Goal: Information Seeking & Learning: Find specific fact

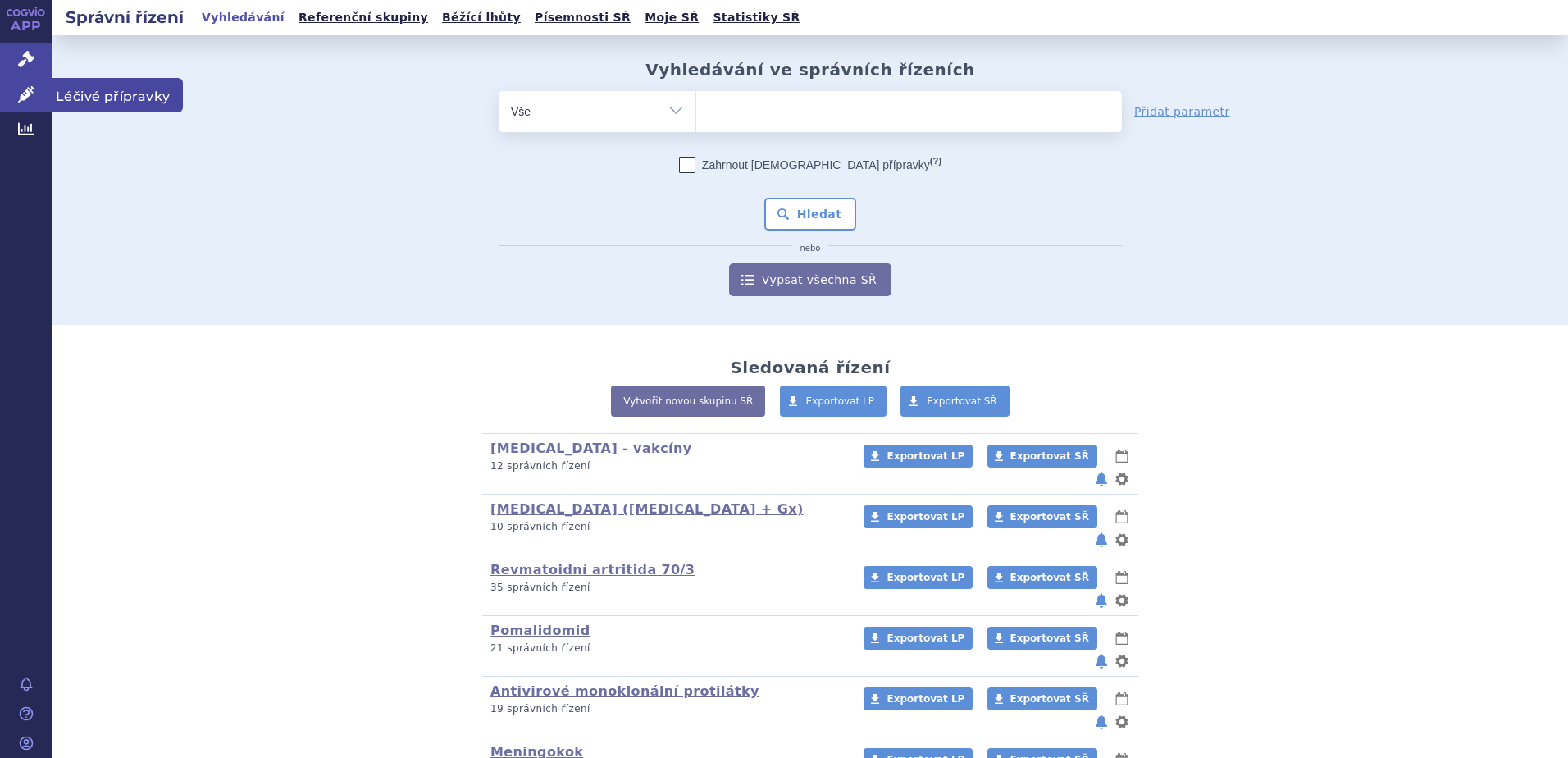
click at [135, 93] on span "Léčivé přípravky" at bounding box center [117, 95] width 130 height 34
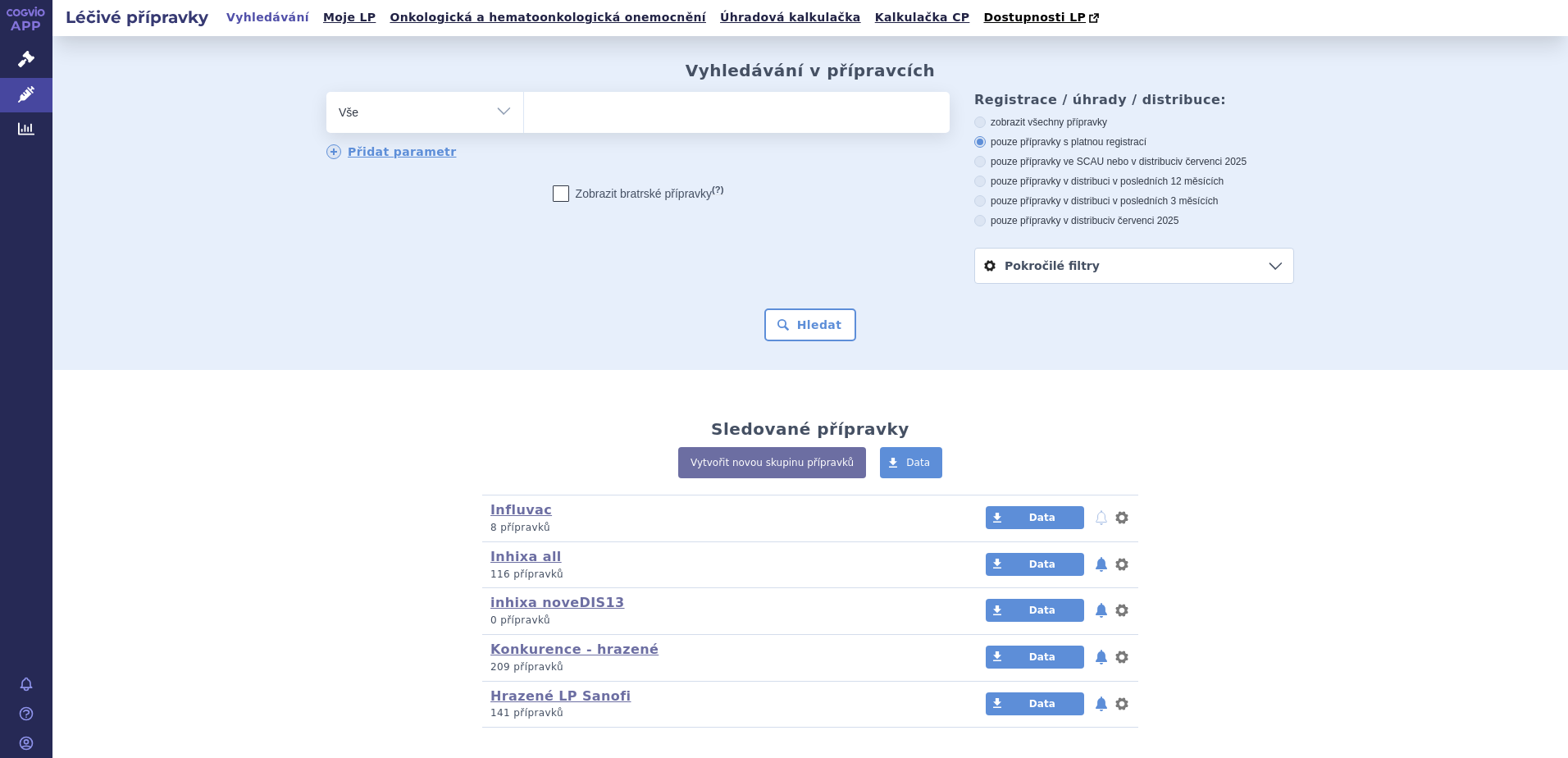
click at [469, 124] on select "Vše Přípravek/SUKL kód MAH VPOIS ATC/Aktivní látka Léková forma Síla" at bounding box center [424, 111] width 196 height 37
click at [727, 97] on ul at bounding box center [736, 109] width 425 height 34
click at [524, 97] on select at bounding box center [523, 111] width 1 height 41
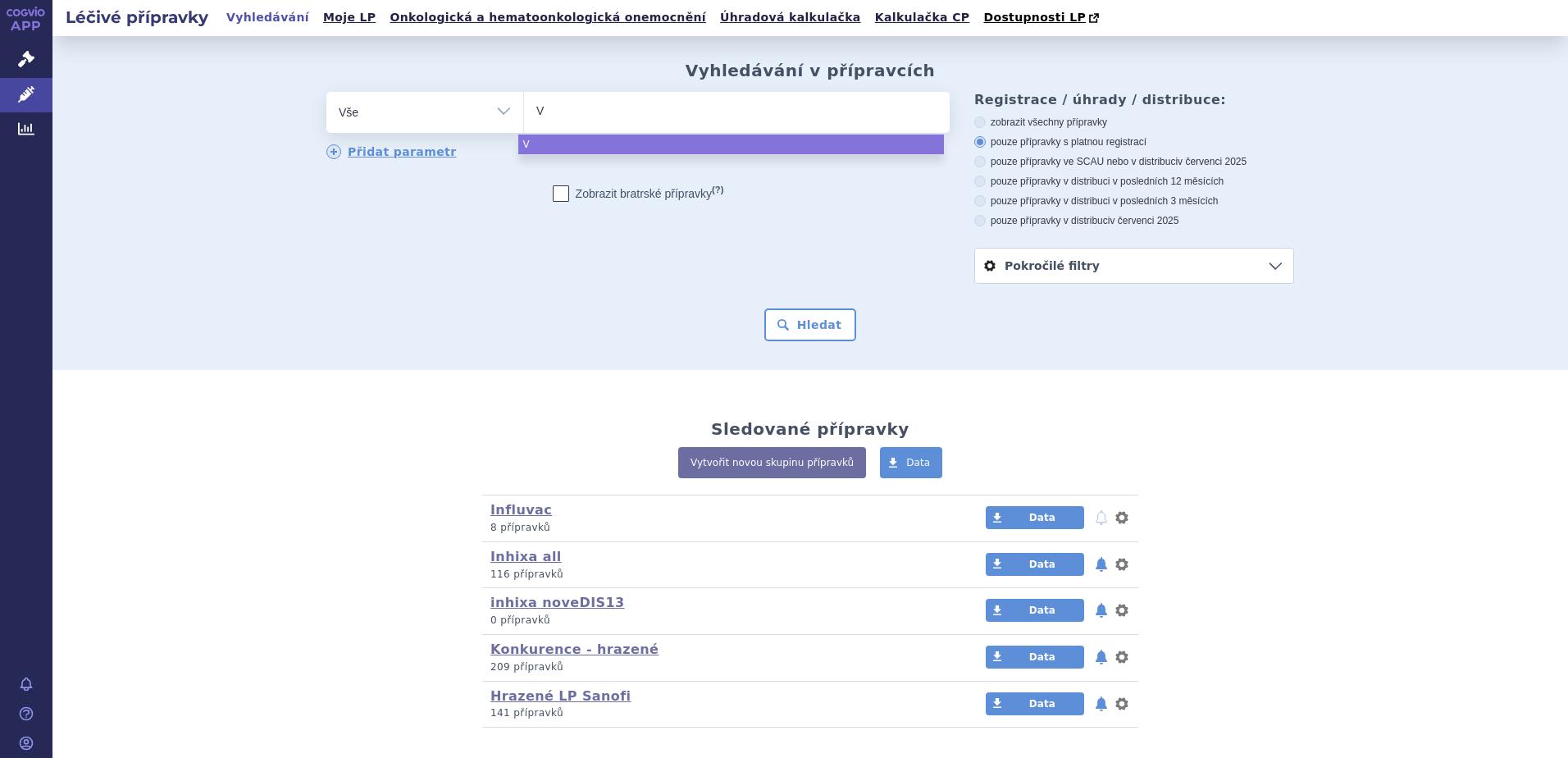
type input "Va"
type input "Vax"
type input "Vaxi"
type input "Vaxig"
type input "Vaxigri"
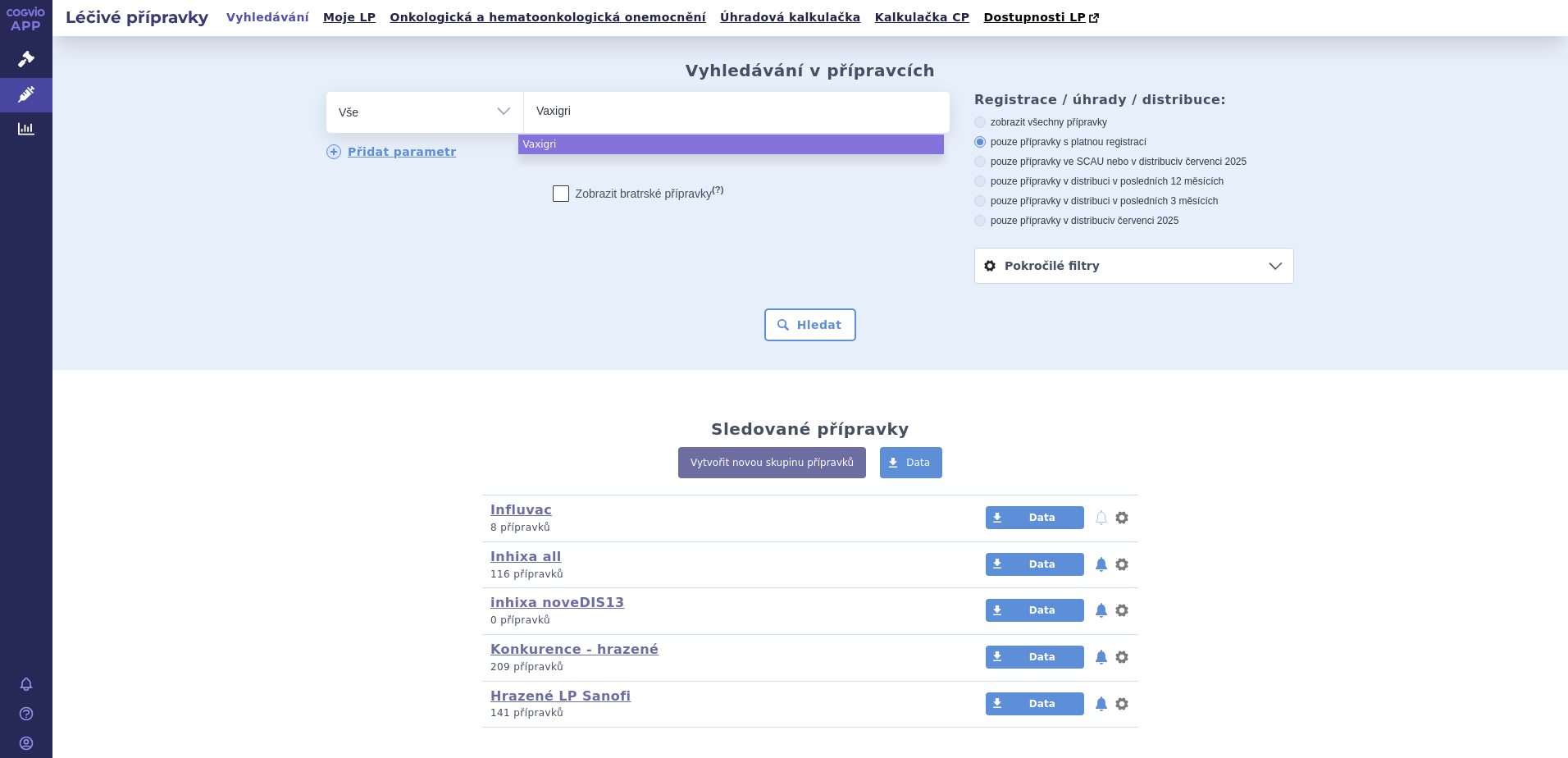
type input "Vaxigrip"
select select "Vaxigrip"
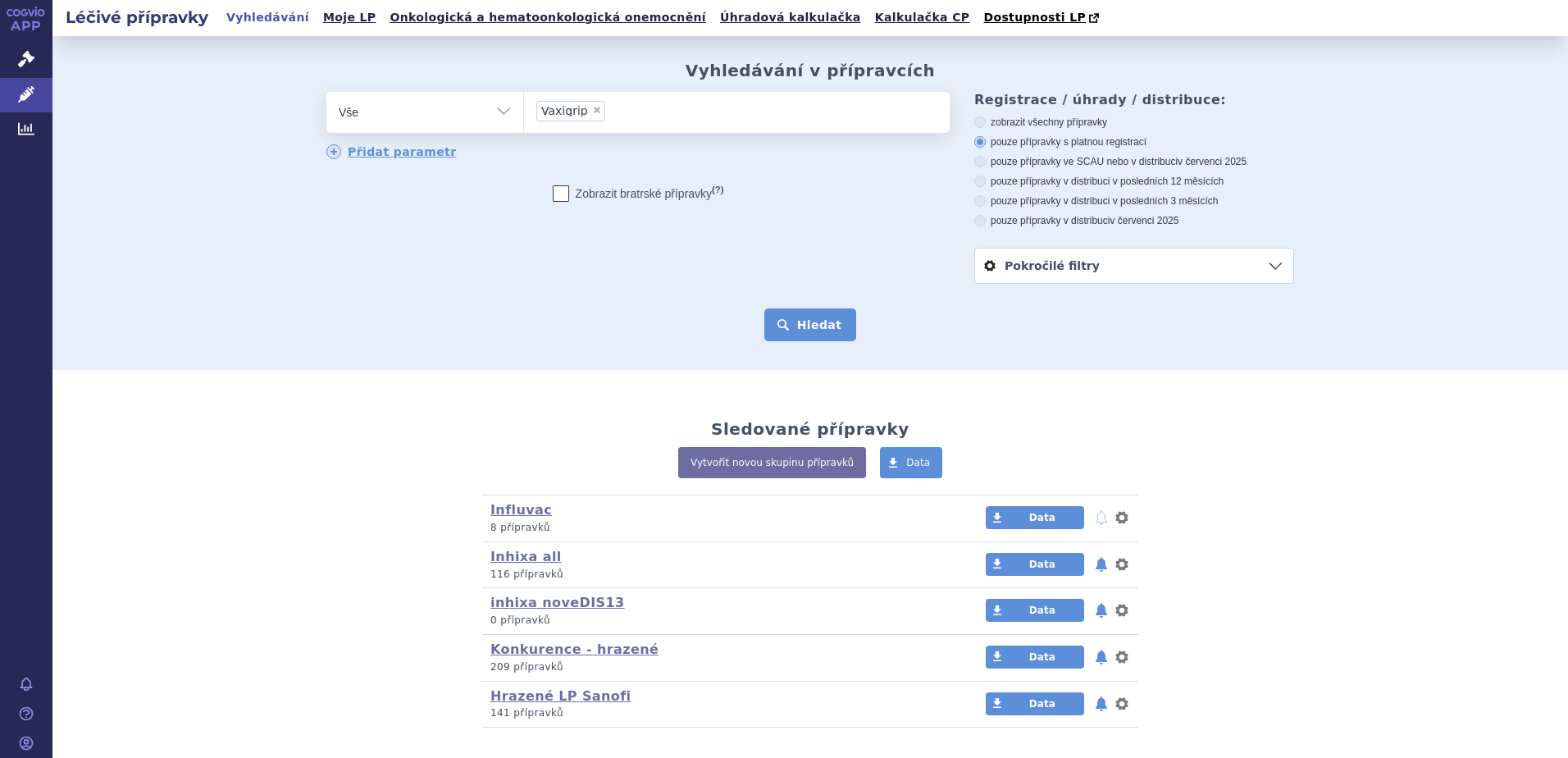
click at [817, 327] on button "Hledat" at bounding box center [810, 325] width 93 height 33
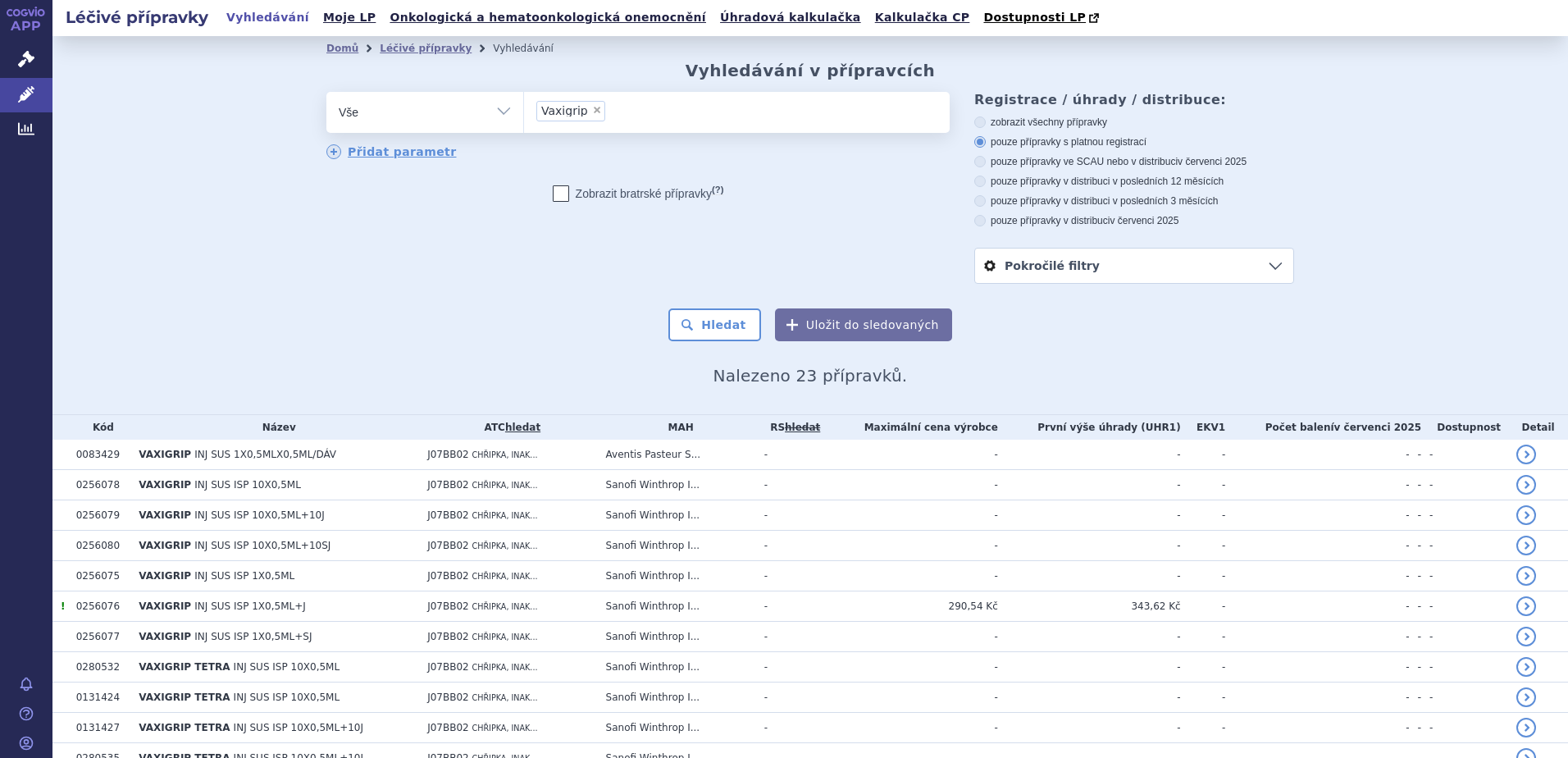
click at [1073, 161] on label "pouze přípravky ve SCAU nebo v distribuci v červenci 2025" at bounding box center [1134, 161] width 320 height 13
click at [986, 161] on input "pouze přípravky ve SCAU nebo v distribuci v červenci 2025" at bounding box center [980, 163] width 11 height 11
radio input "true"
click at [707, 329] on button "Hledat" at bounding box center [715, 325] width 93 height 33
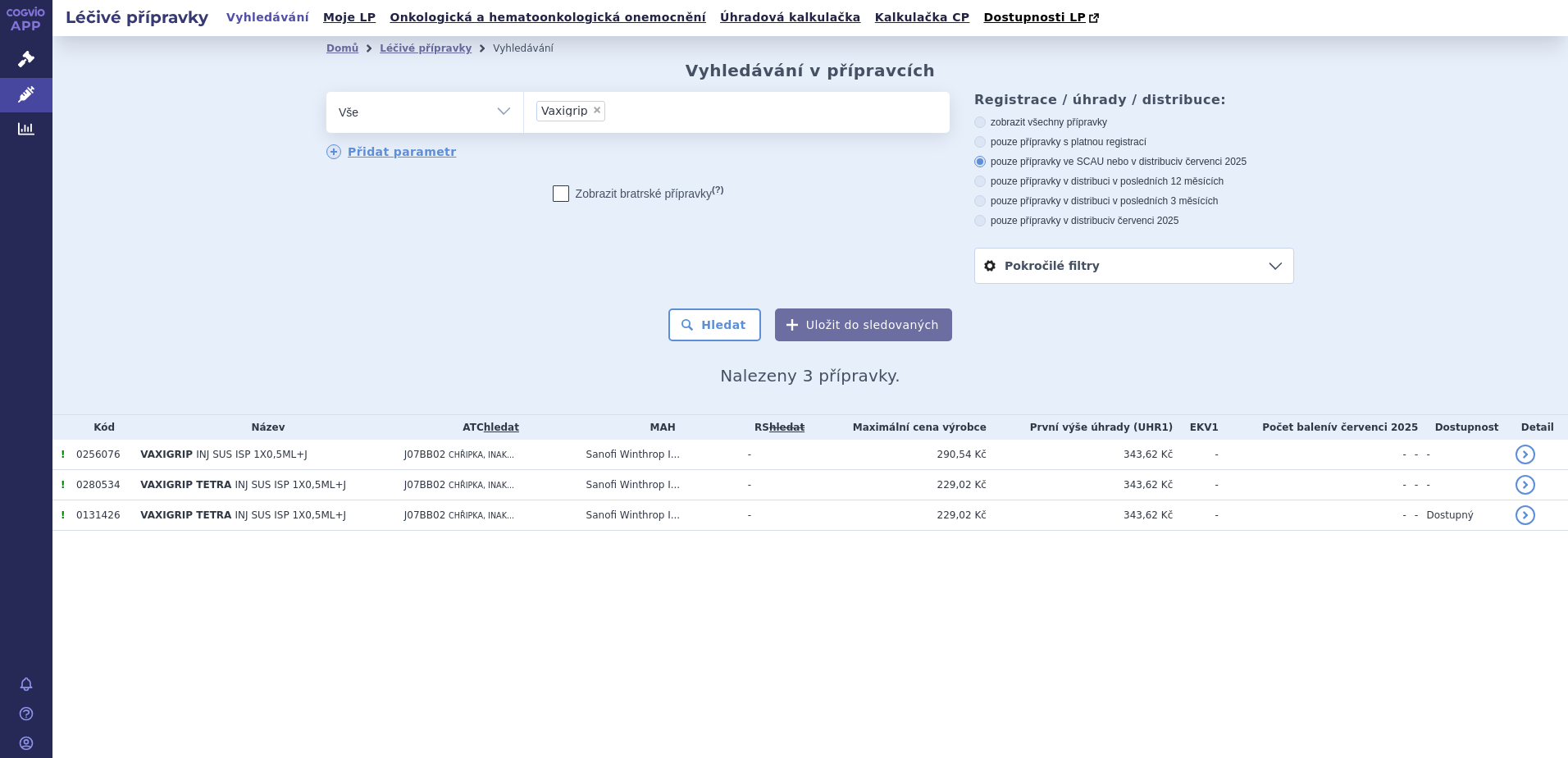
click at [592, 105] on li "× Vaxigrip" at bounding box center [571, 111] width 68 height 21
click at [524, 105] on select "Vaxigrip" at bounding box center [523, 111] width 1 height 41
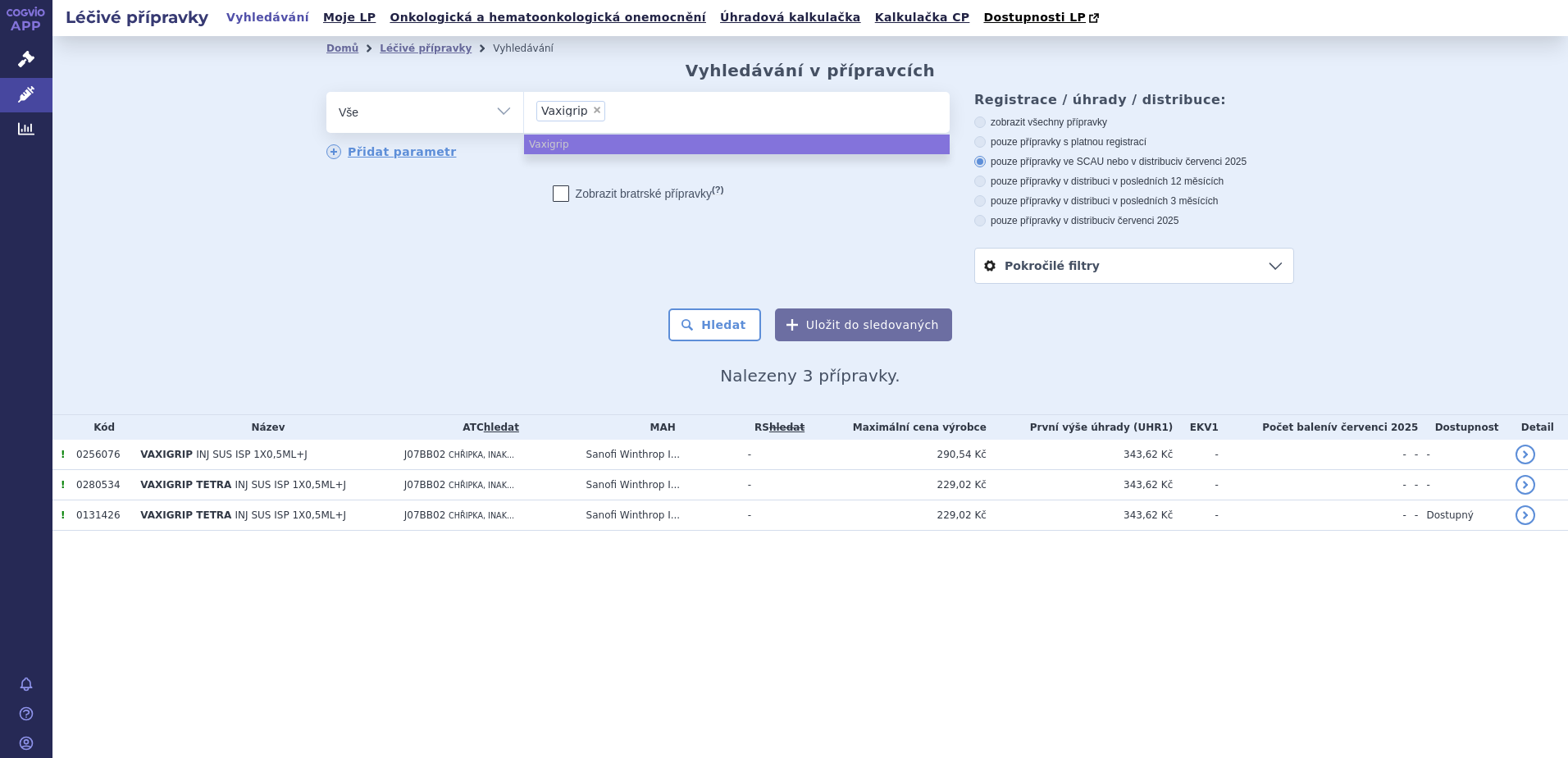
click at [592, 111] on span "×" at bounding box center [597, 110] width 10 height 10
click at [524, 111] on select "Vaxigrip" at bounding box center [523, 111] width 1 height 41
select select
type input "ef"
type input "efl"
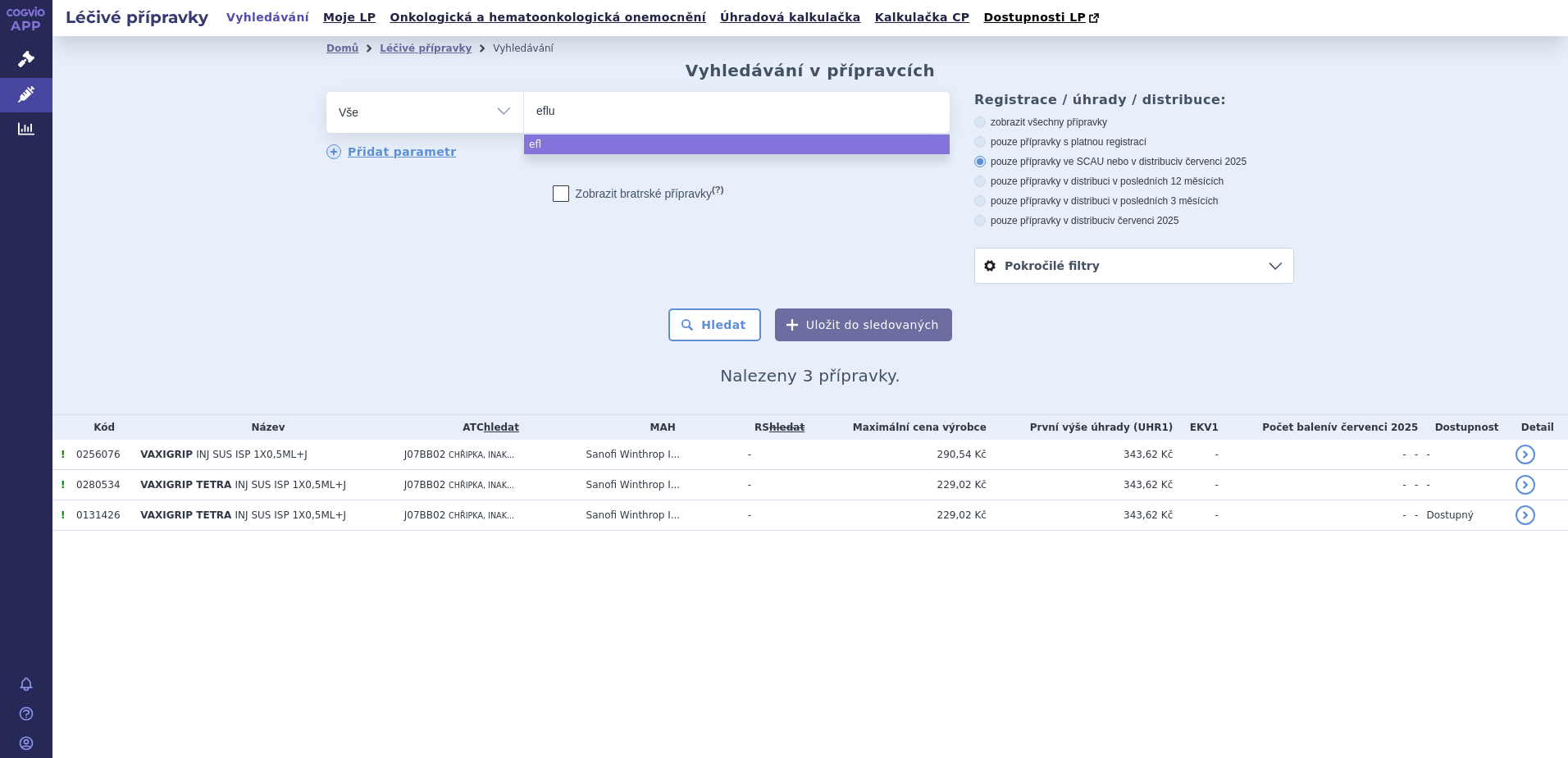
type input "eflue"
type input "eflueld"
type input "efluelda"
select select "efluelda"
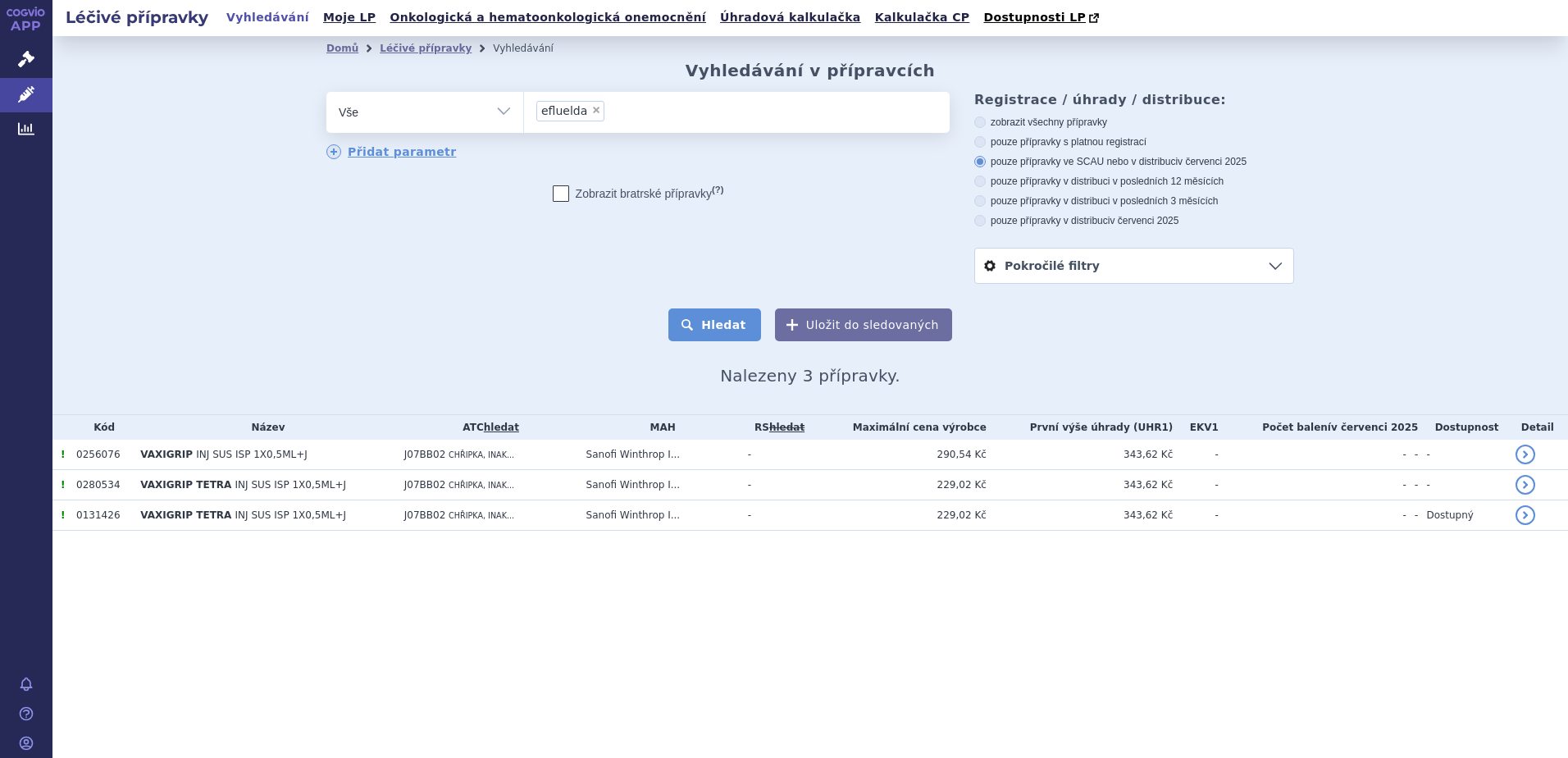
click at [725, 329] on button "Hledat" at bounding box center [715, 325] width 93 height 33
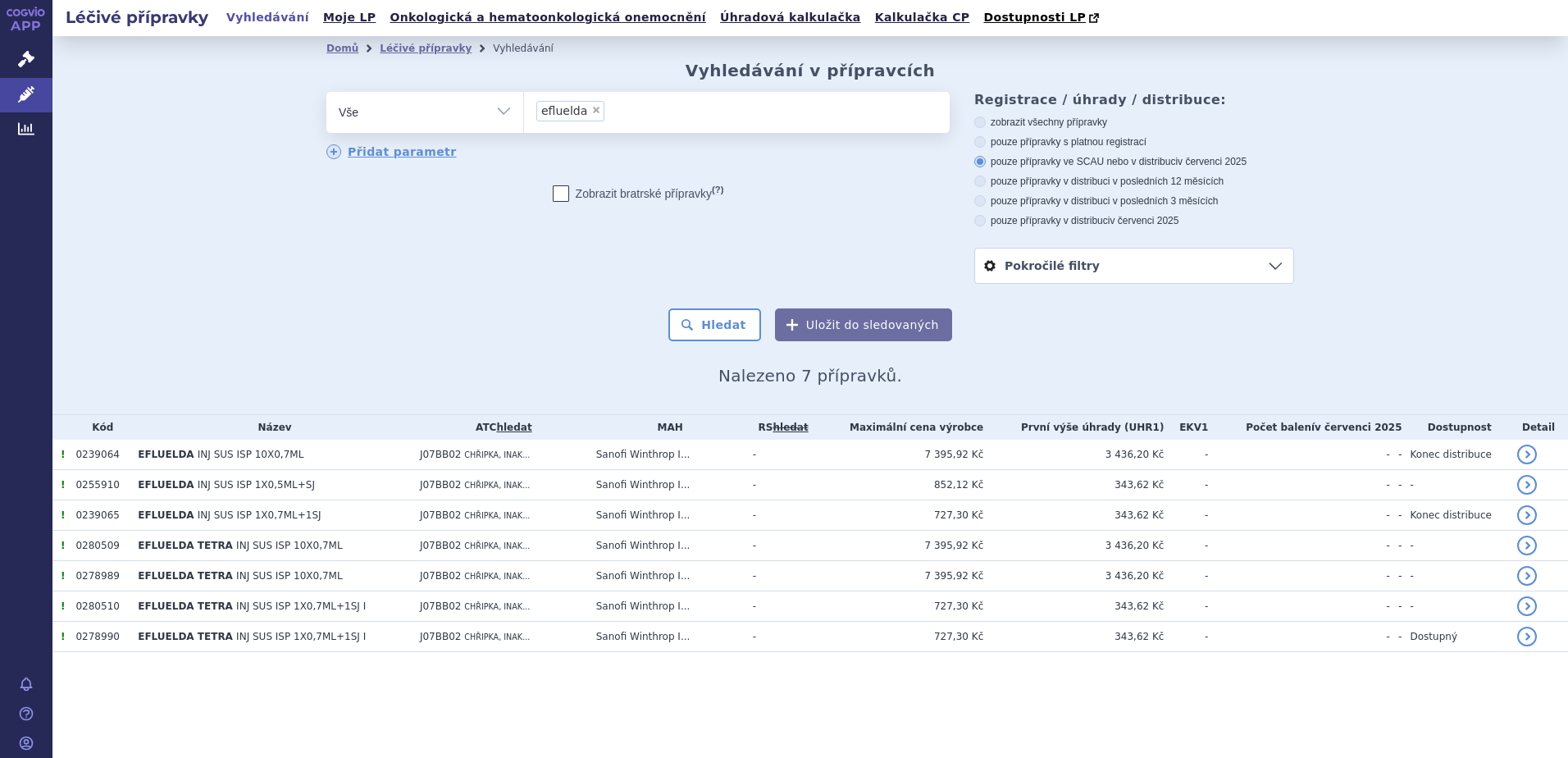
click at [620, 115] on ul "× efluelda" at bounding box center [736, 110] width 425 height 36
click at [524, 115] on select "efluelda" at bounding box center [523, 111] width 1 height 41
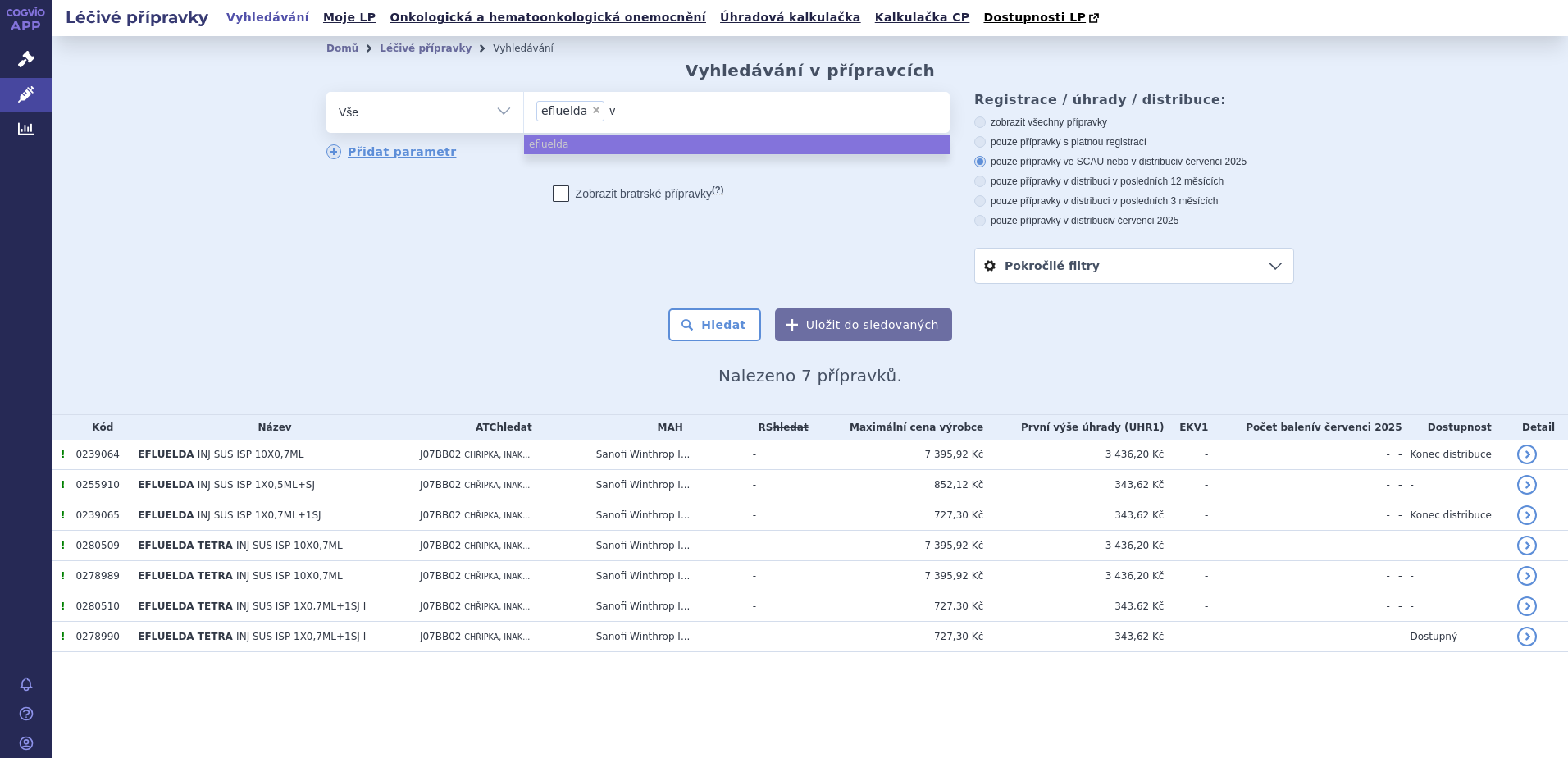
type input "va"
type input "vax"
type input "vaxi"
type input "vaxig"
type input "vaxigri"
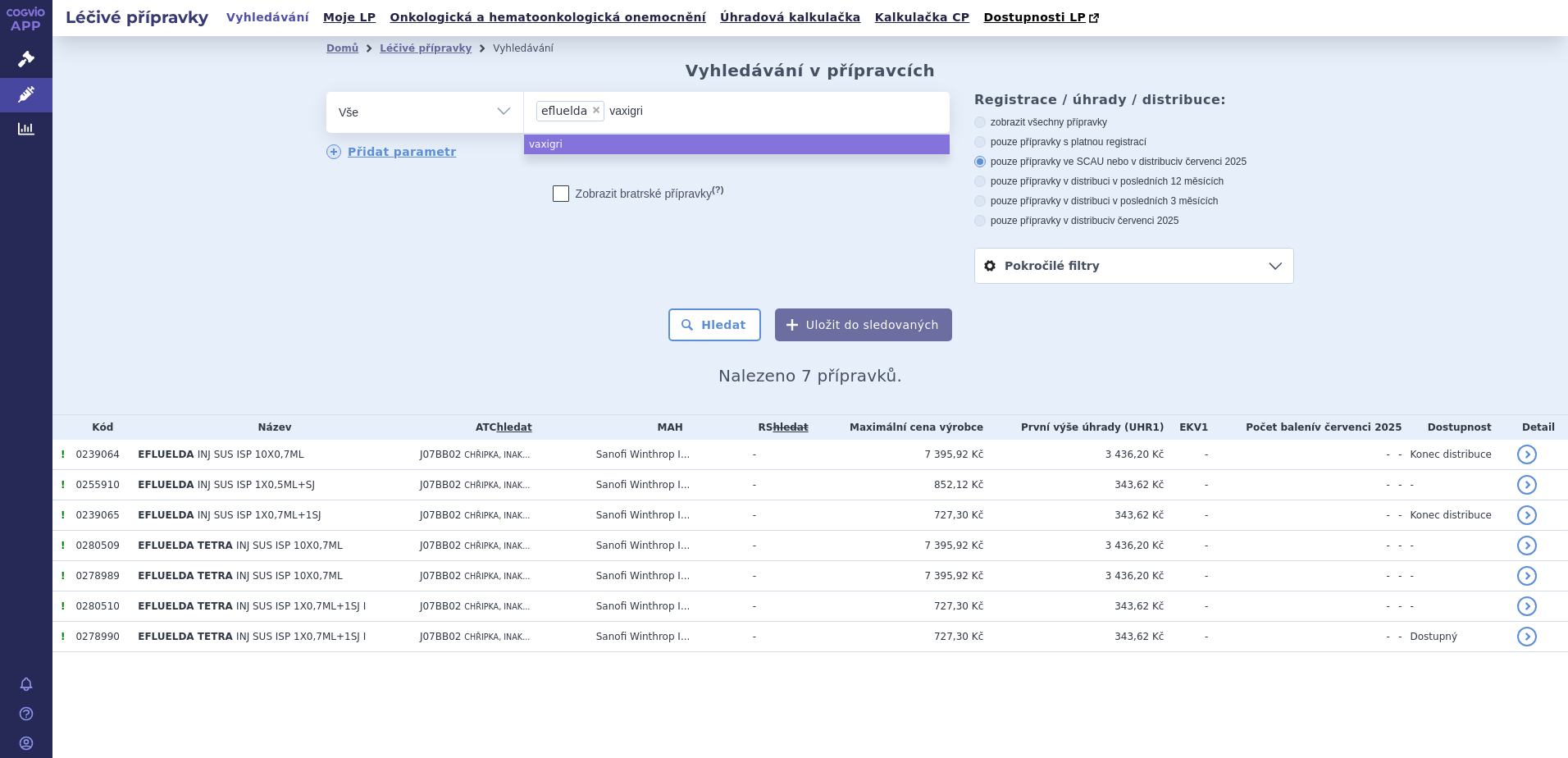
type input "vaxigrip"
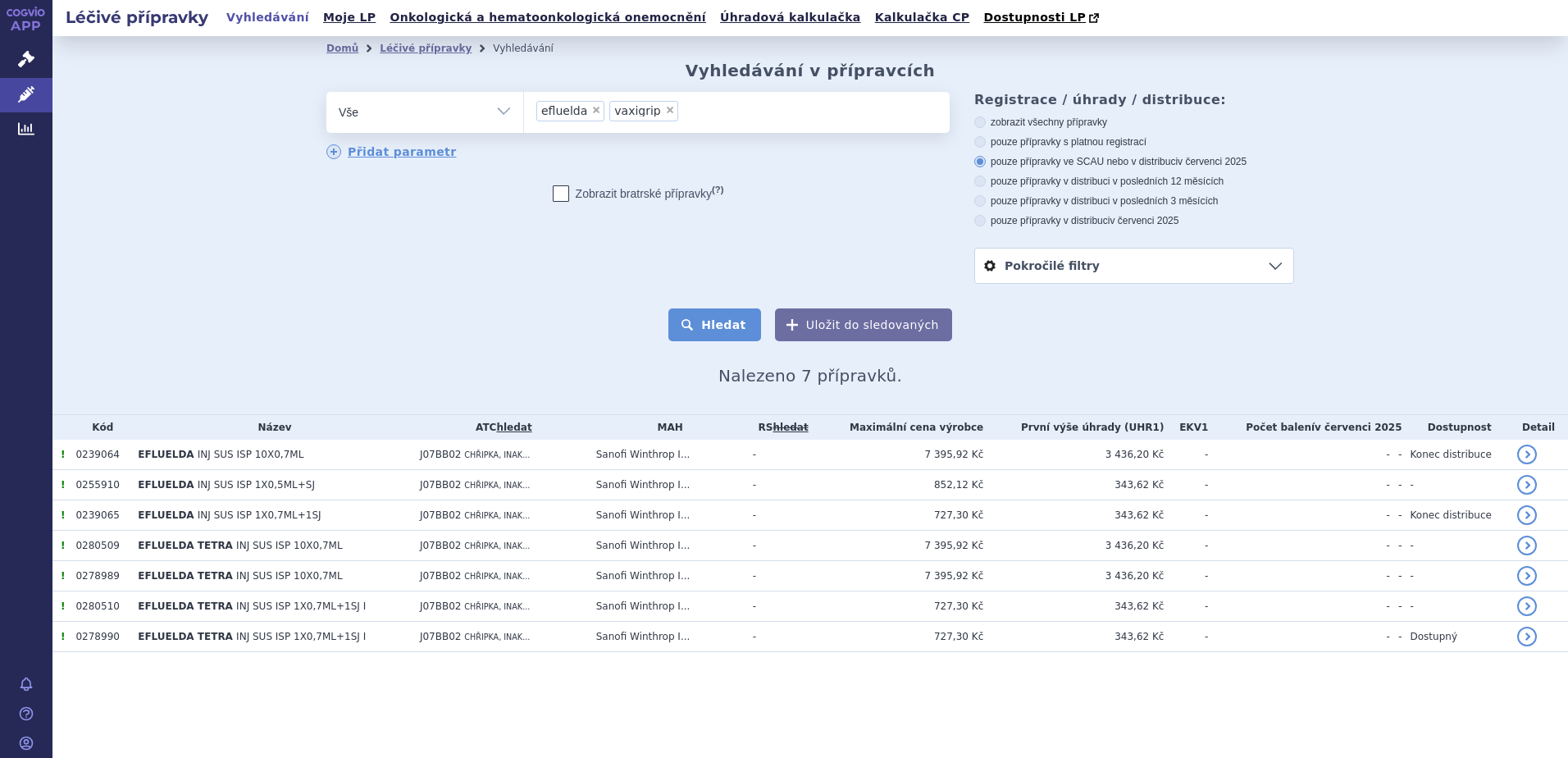
click at [719, 330] on button "Hledat" at bounding box center [715, 325] width 93 height 33
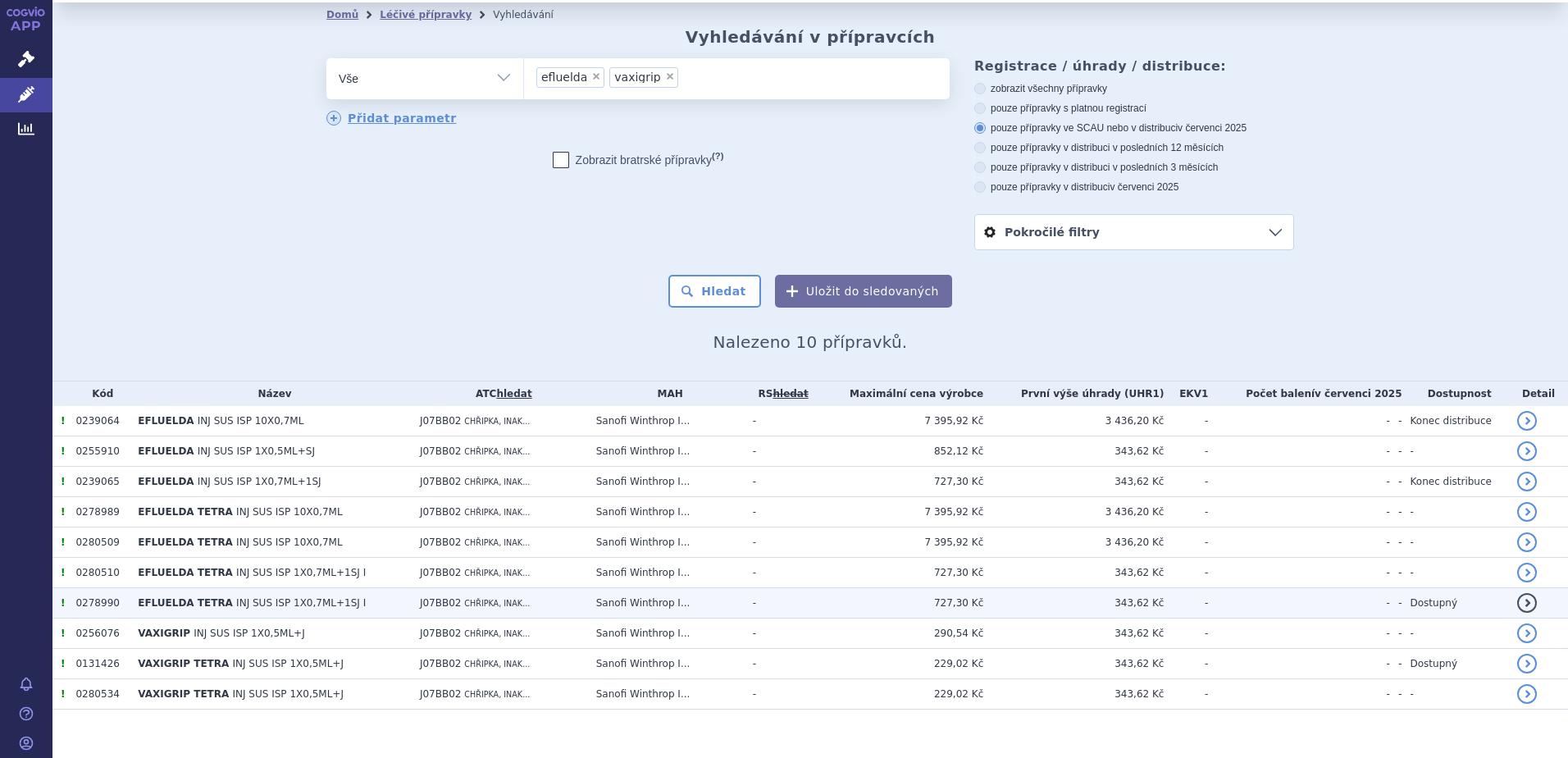
scroll to position [53, 0]
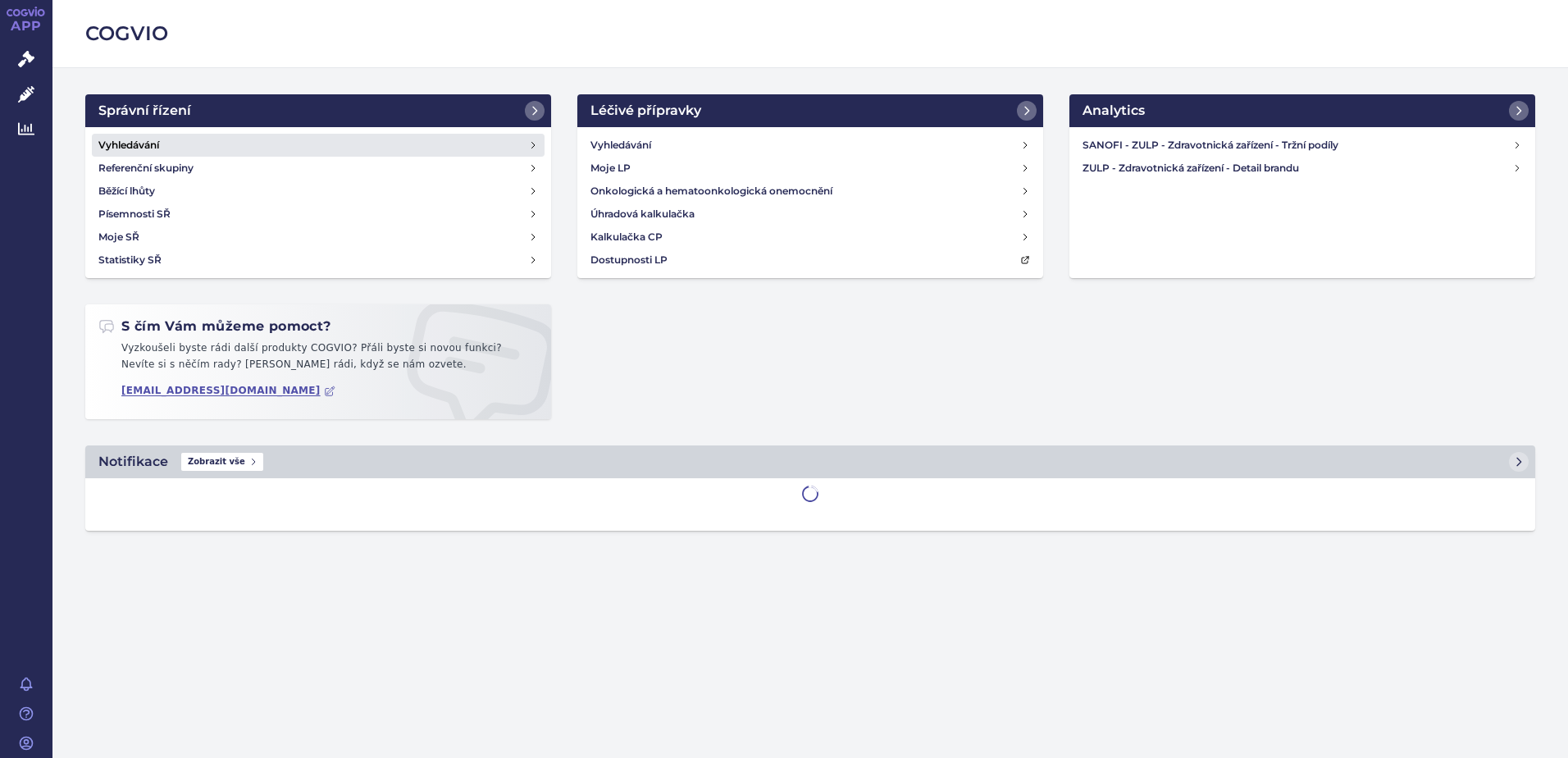
click at [166, 148] on link "Vyhledávání" at bounding box center [318, 145] width 453 height 22
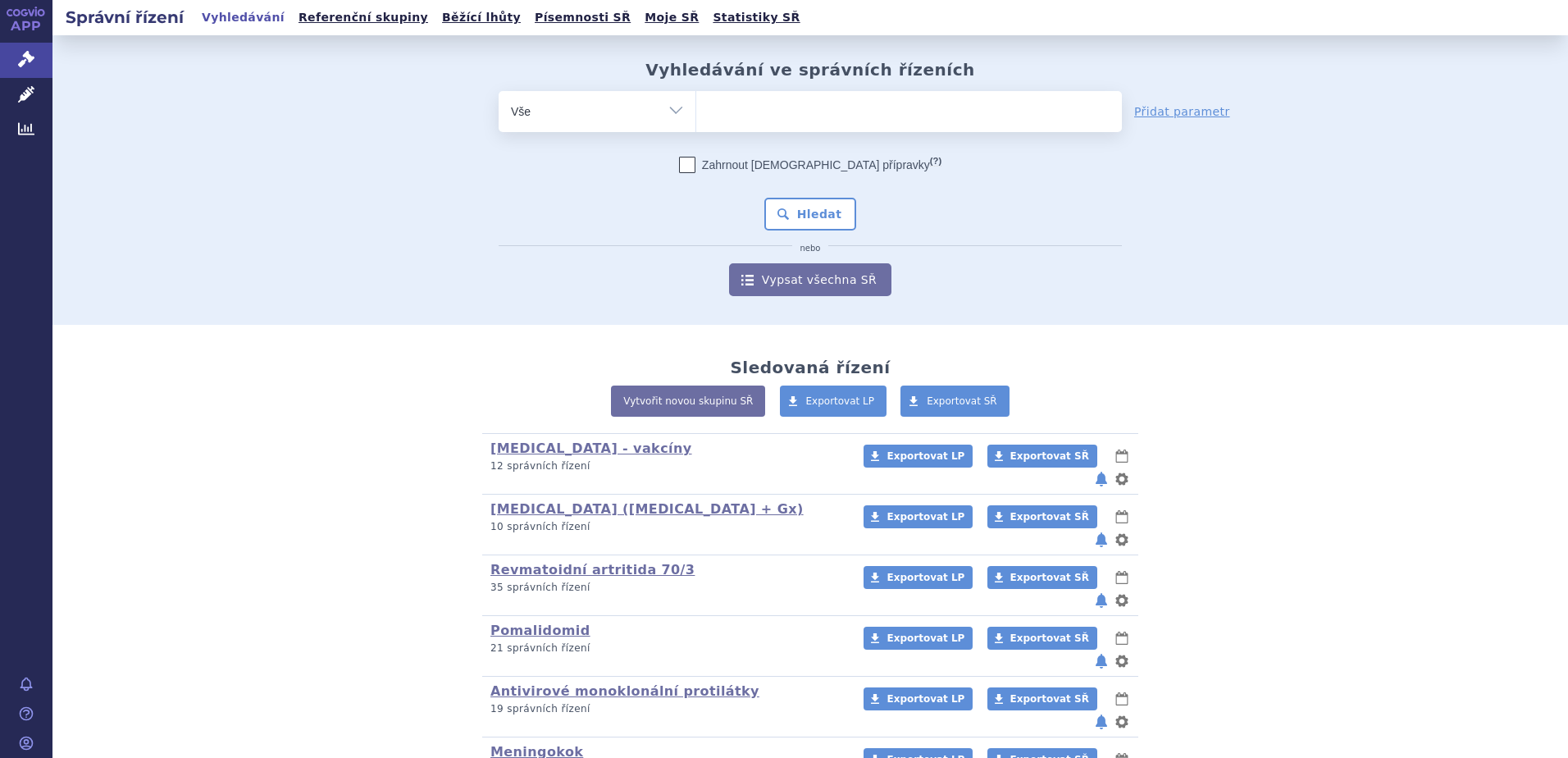
click at [772, 113] on ul at bounding box center [908, 108] width 425 height 34
click at [696, 113] on select at bounding box center [695, 111] width 1 height 41
type input "va"
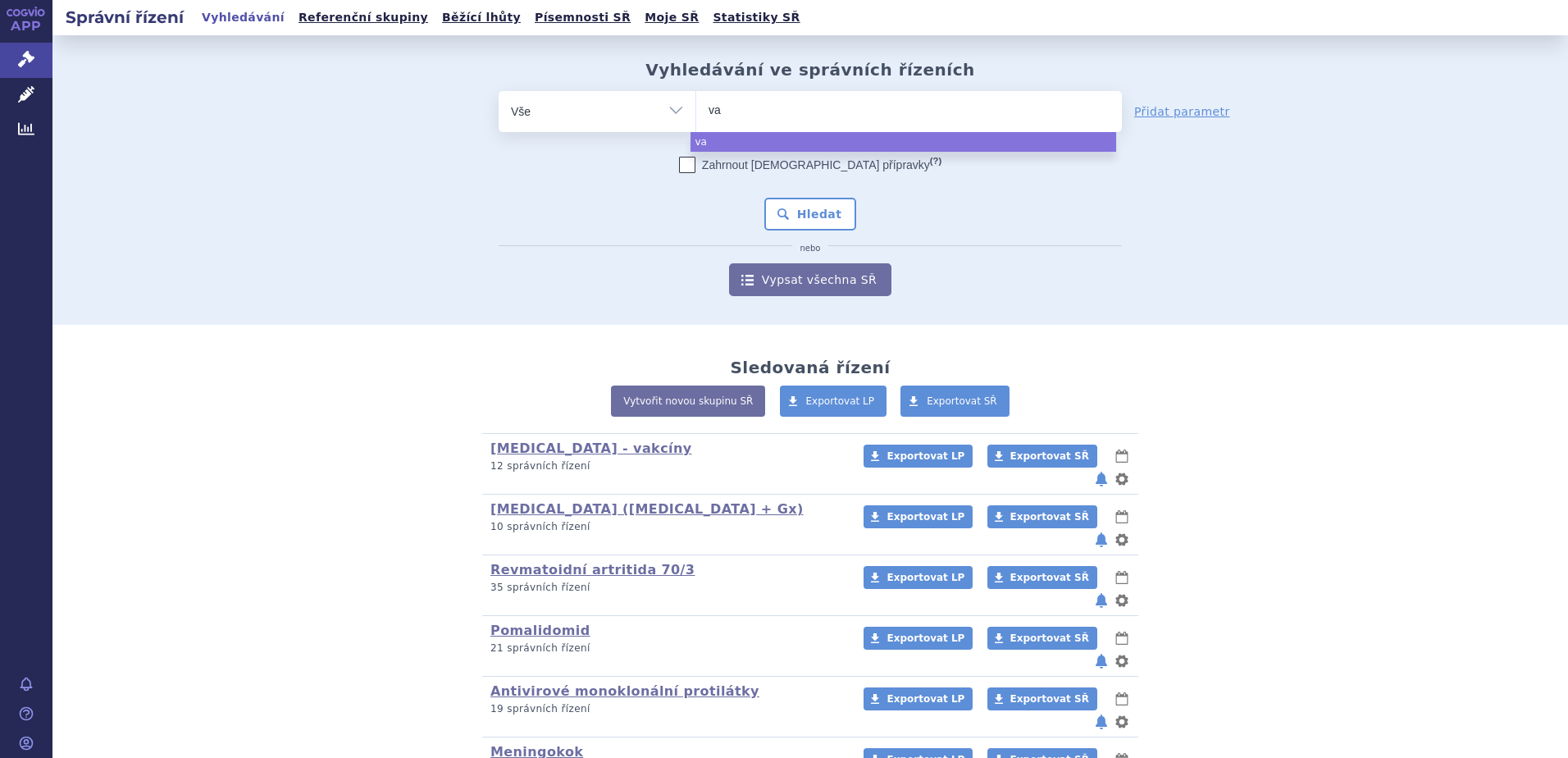
type input "vac"
type input "vact"
type input "vactet"
type input "vacteta"
select select "vacteta"
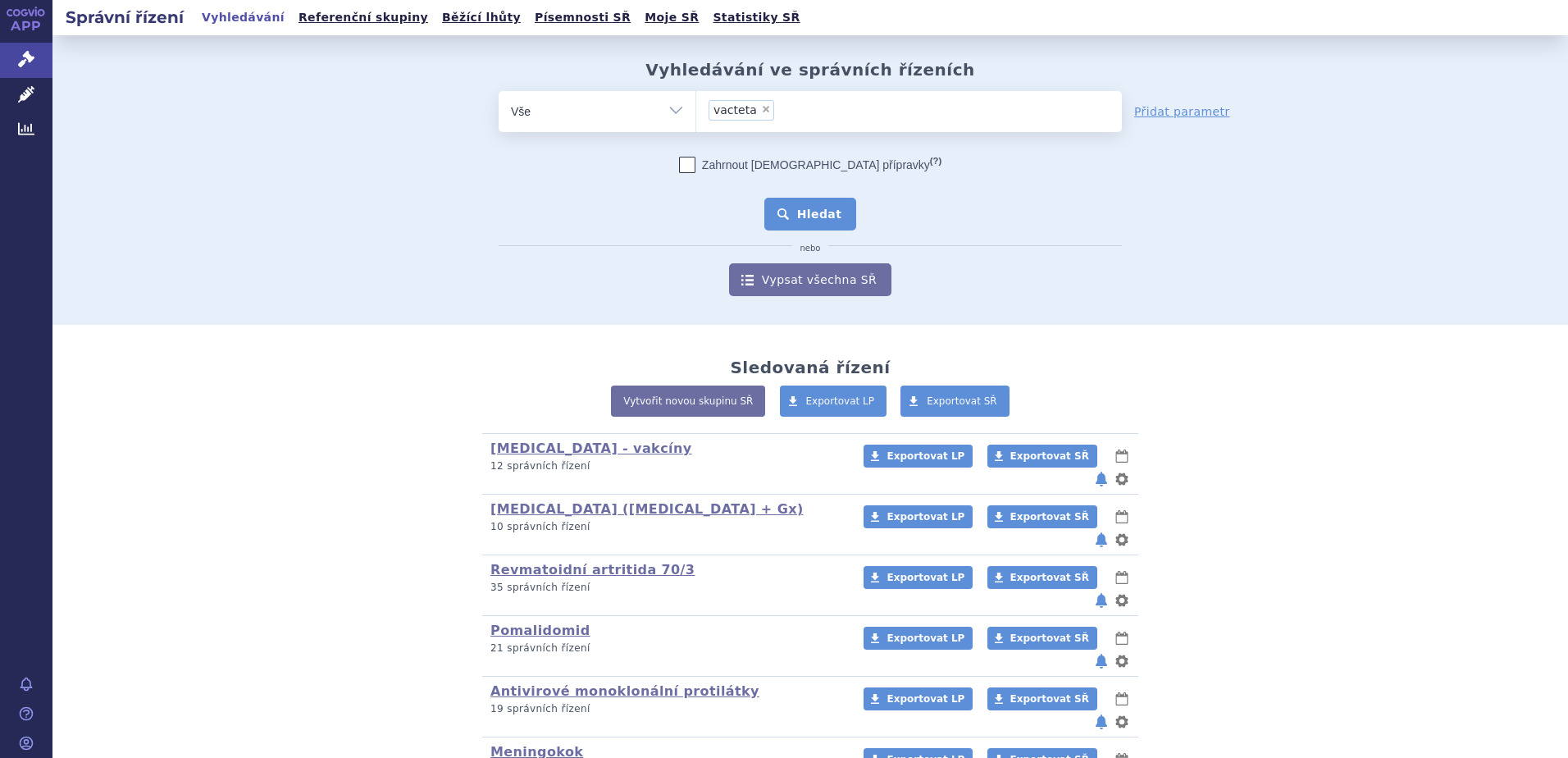
click at [813, 218] on button "Hledat" at bounding box center [810, 214] width 93 height 33
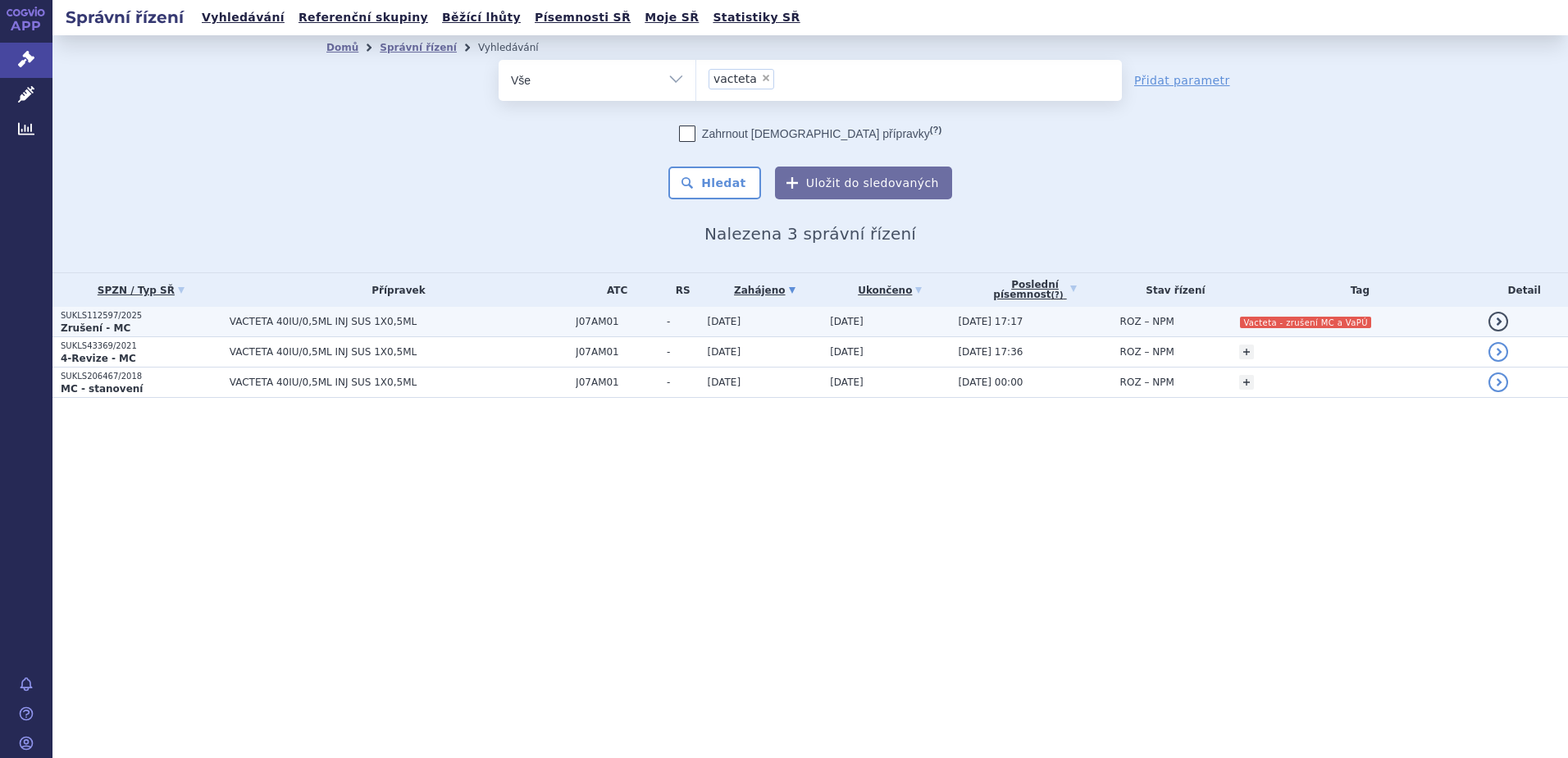
click at [628, 308] on td "J07AM01" at bounding box center [613, 322] width 91 height 30
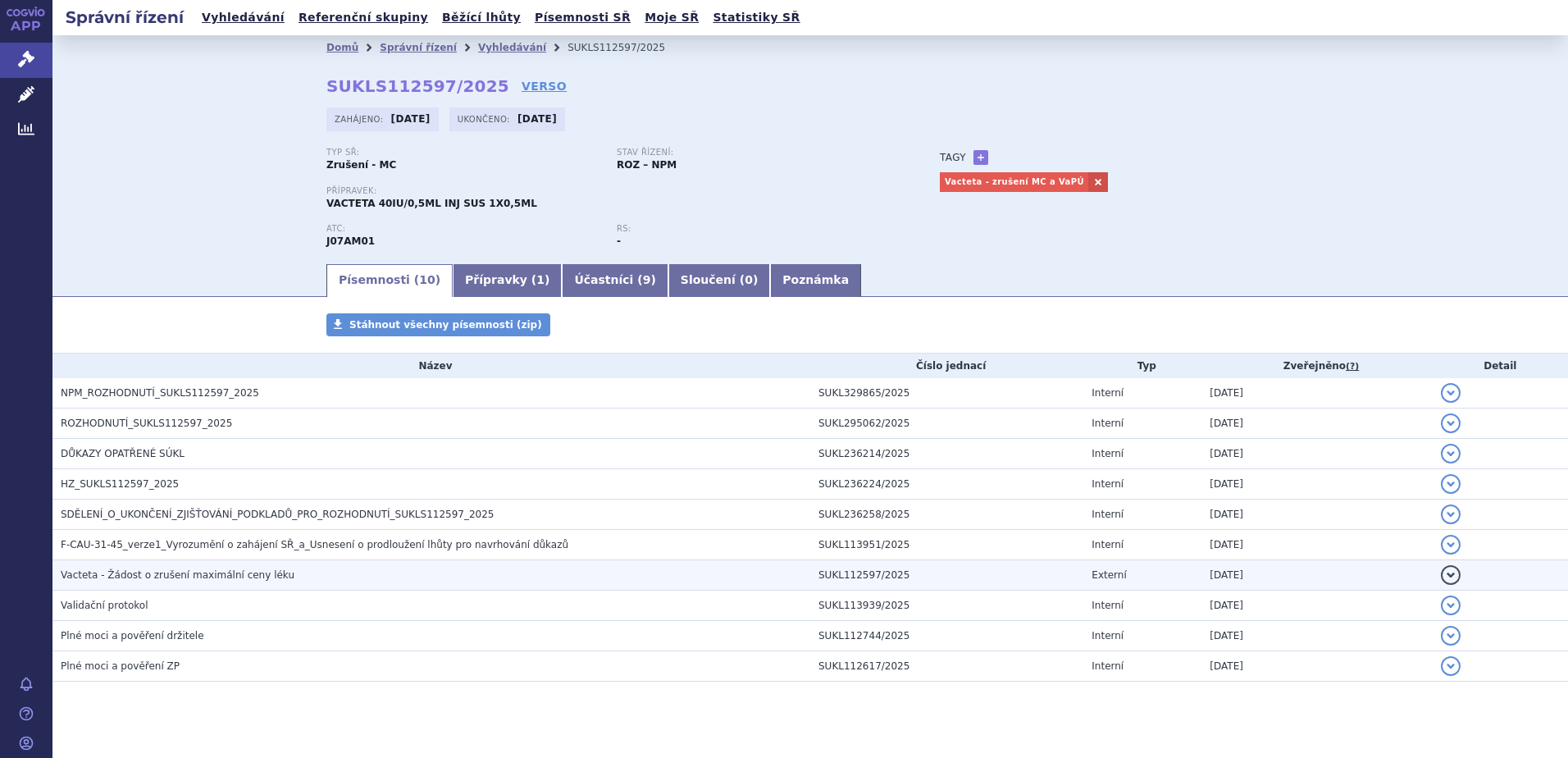
click at [109, 575] on span "Vacteta - Žádost o zrušení maximální ceny léku" at bounding box center [177, 575] width 234 height 12
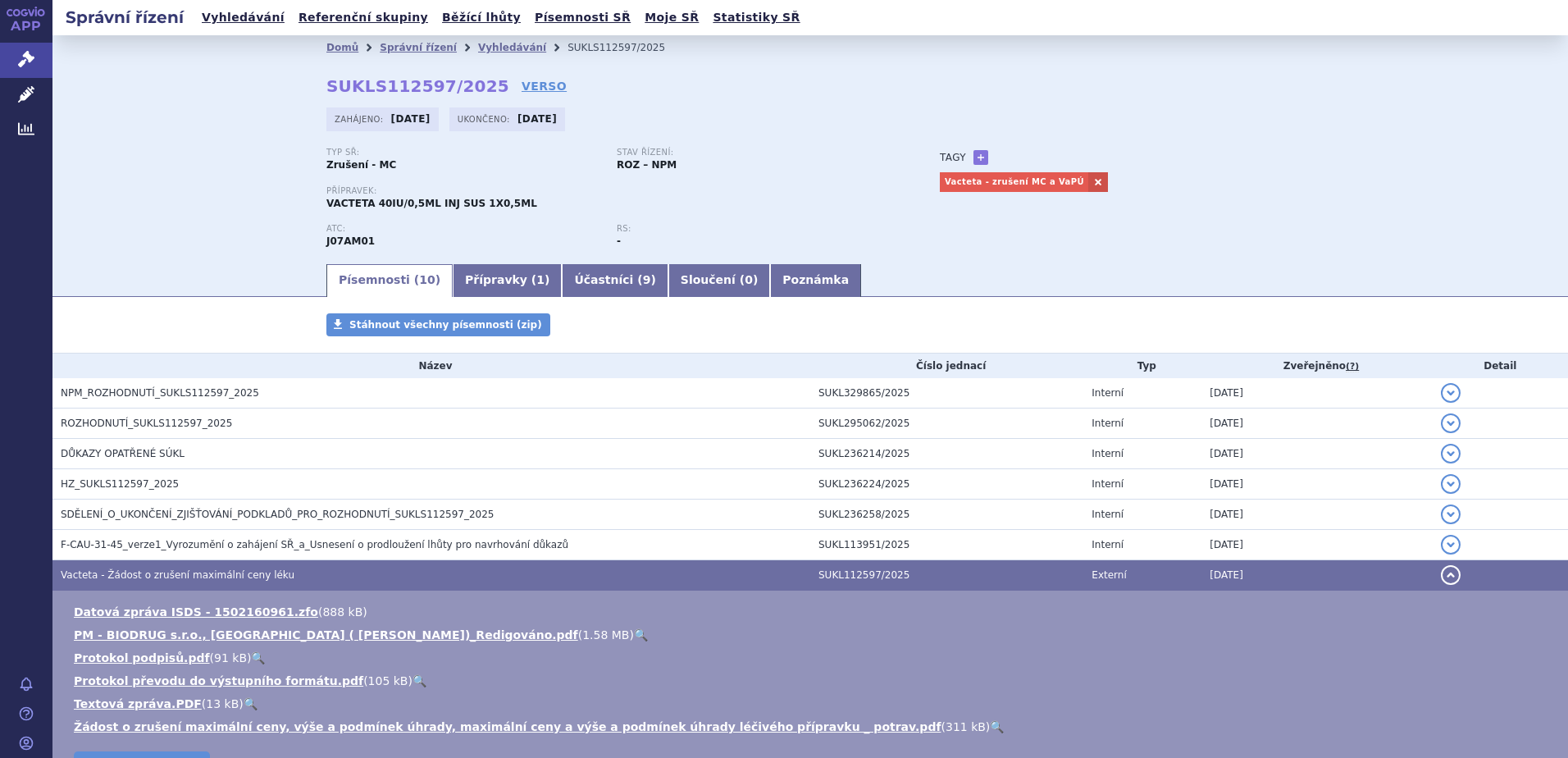
scroll to position [82, 0]
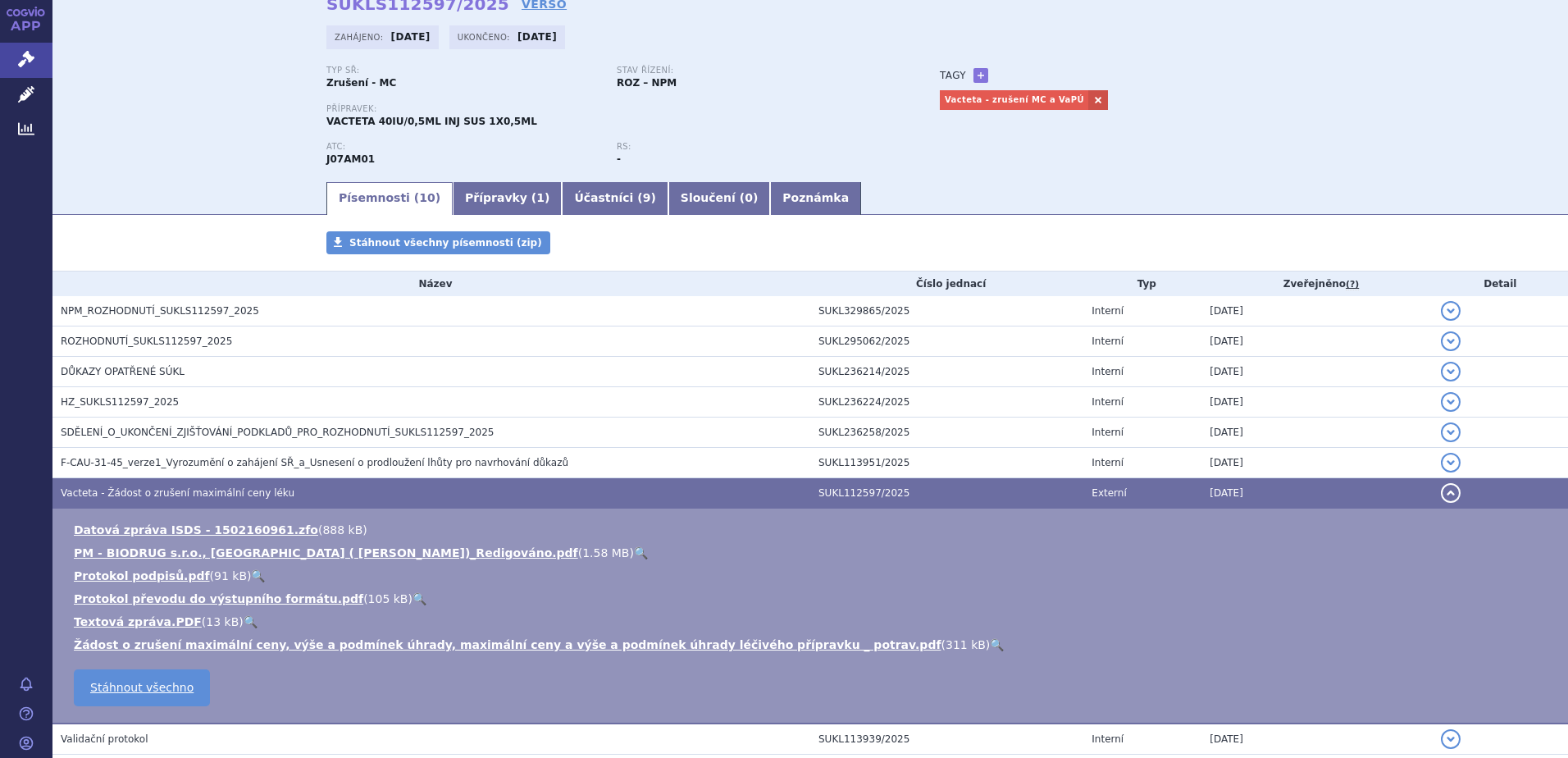
click at [990, 645] on link "🔍" at bounding box center [997, 645] width 14 height 13
click at [236, 484] on td "Vacteta - Žádost o zrušení maximální ceny léku" at bounding box center [431, 493] width 758 height 30
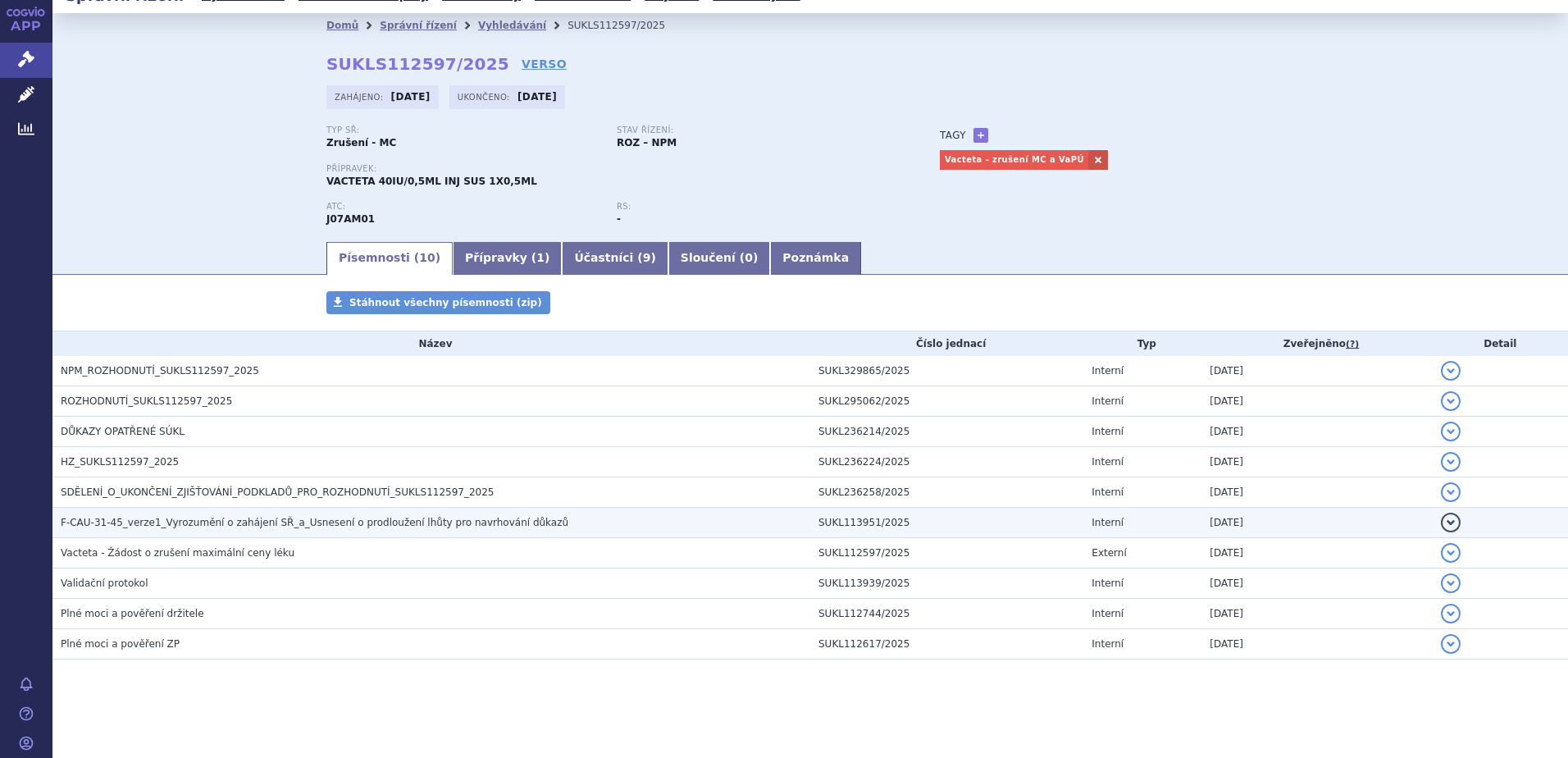
click at [162, 517] on span "F-CAU-31-45_verze1_Vyrozumění o zahájení SŘ_a_Usnesení o prodloužení lhůty pro …" at bounding box center [314, 523] width 507 height 12
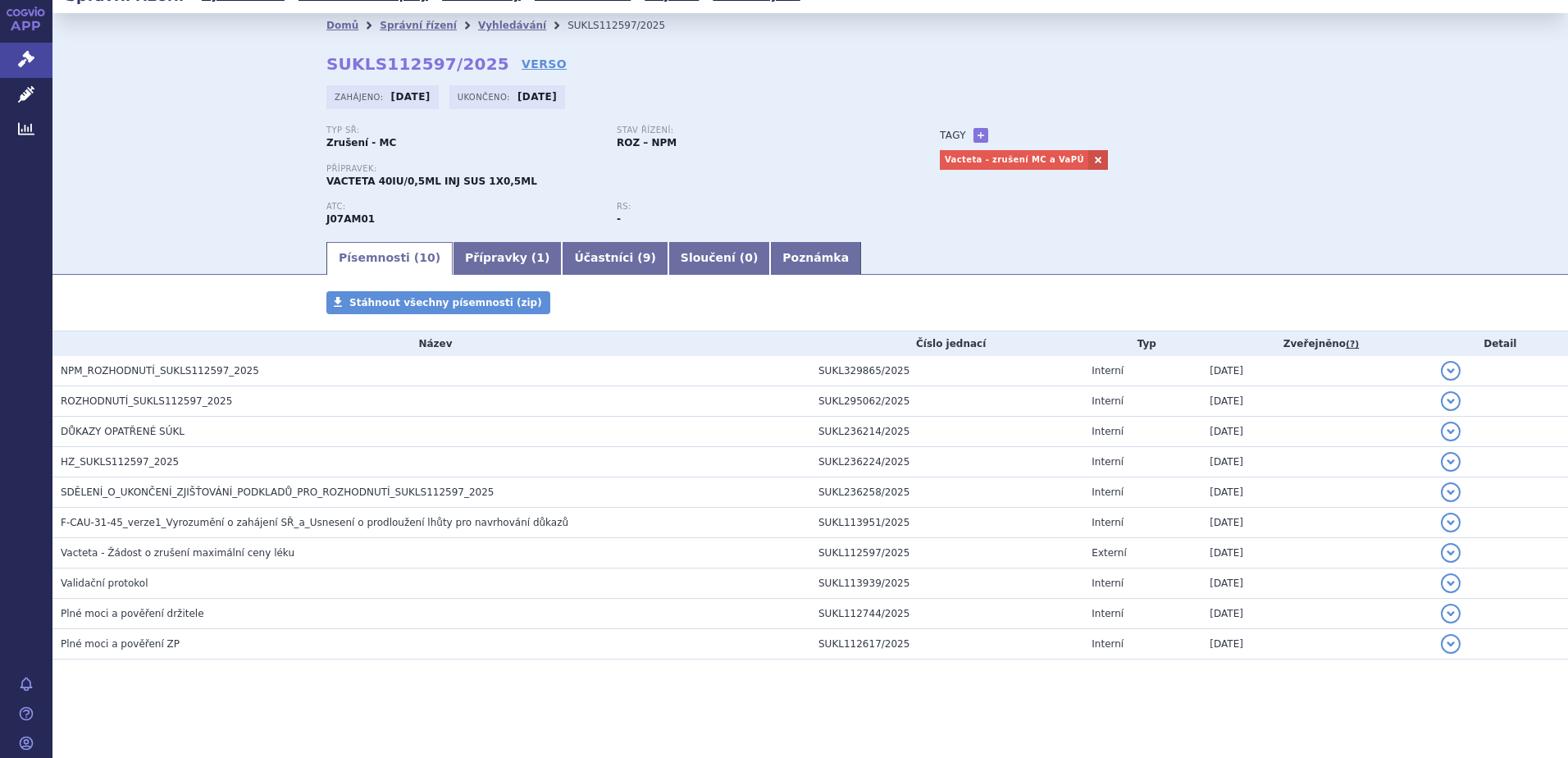
scroll to position [82, 0]
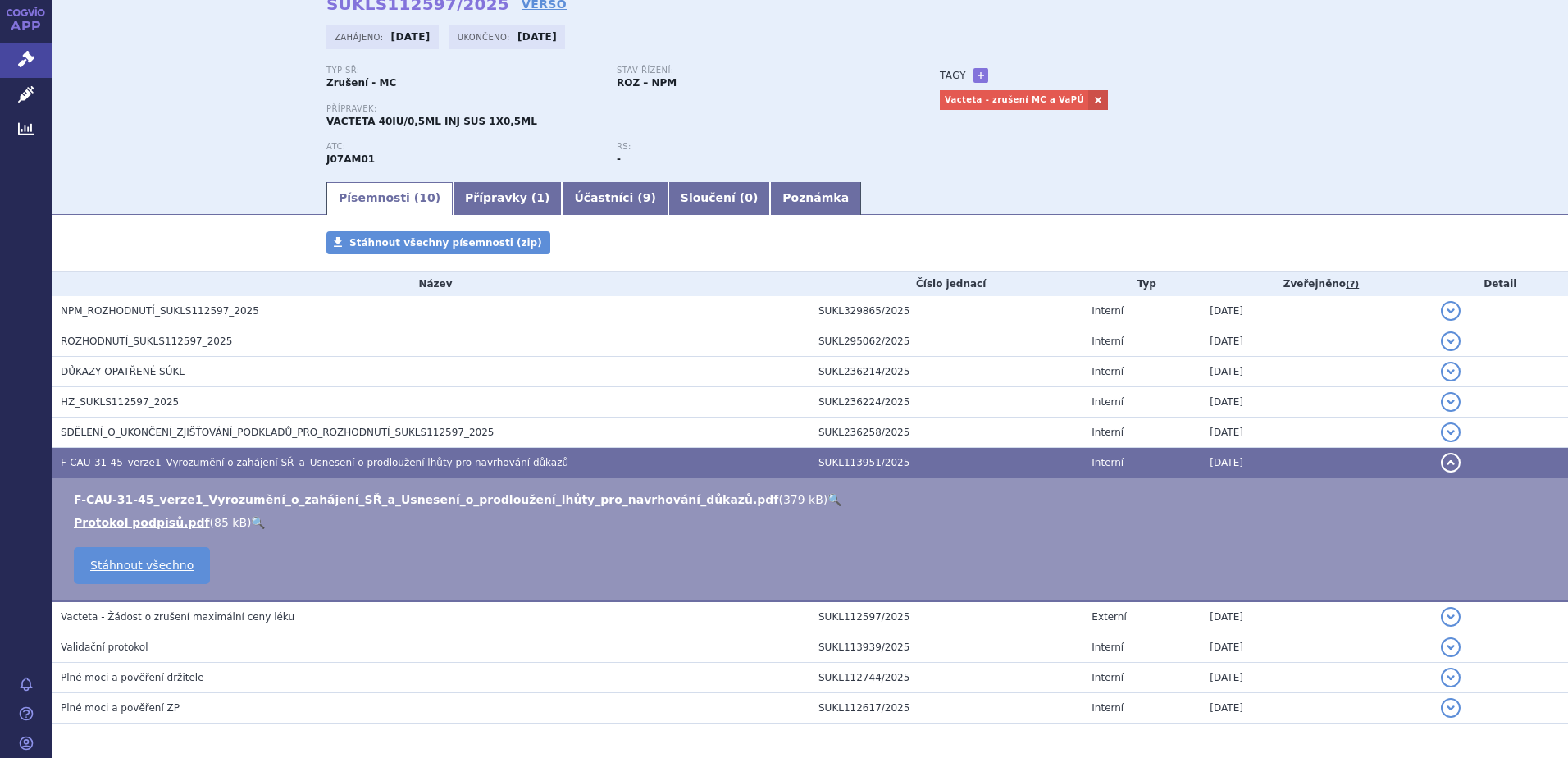
click at [828, 501] on link "🔍" at bounding box center [835, 499] width 14 height 13
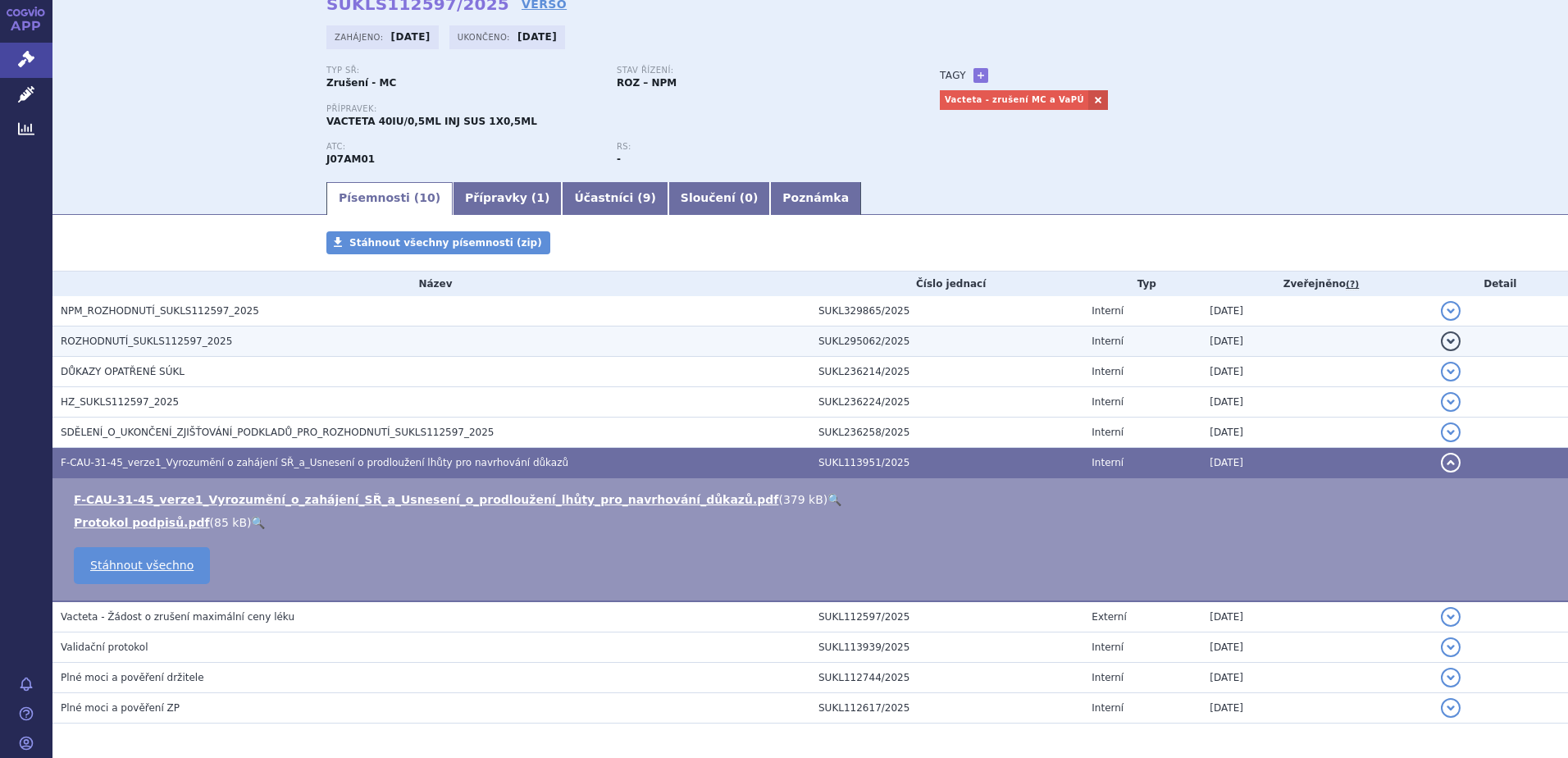
click at [203, 344] on span "ROZHODNUTÍ_SUKLS112597_2025" at bounding box center [146, 341] width 171 height 12
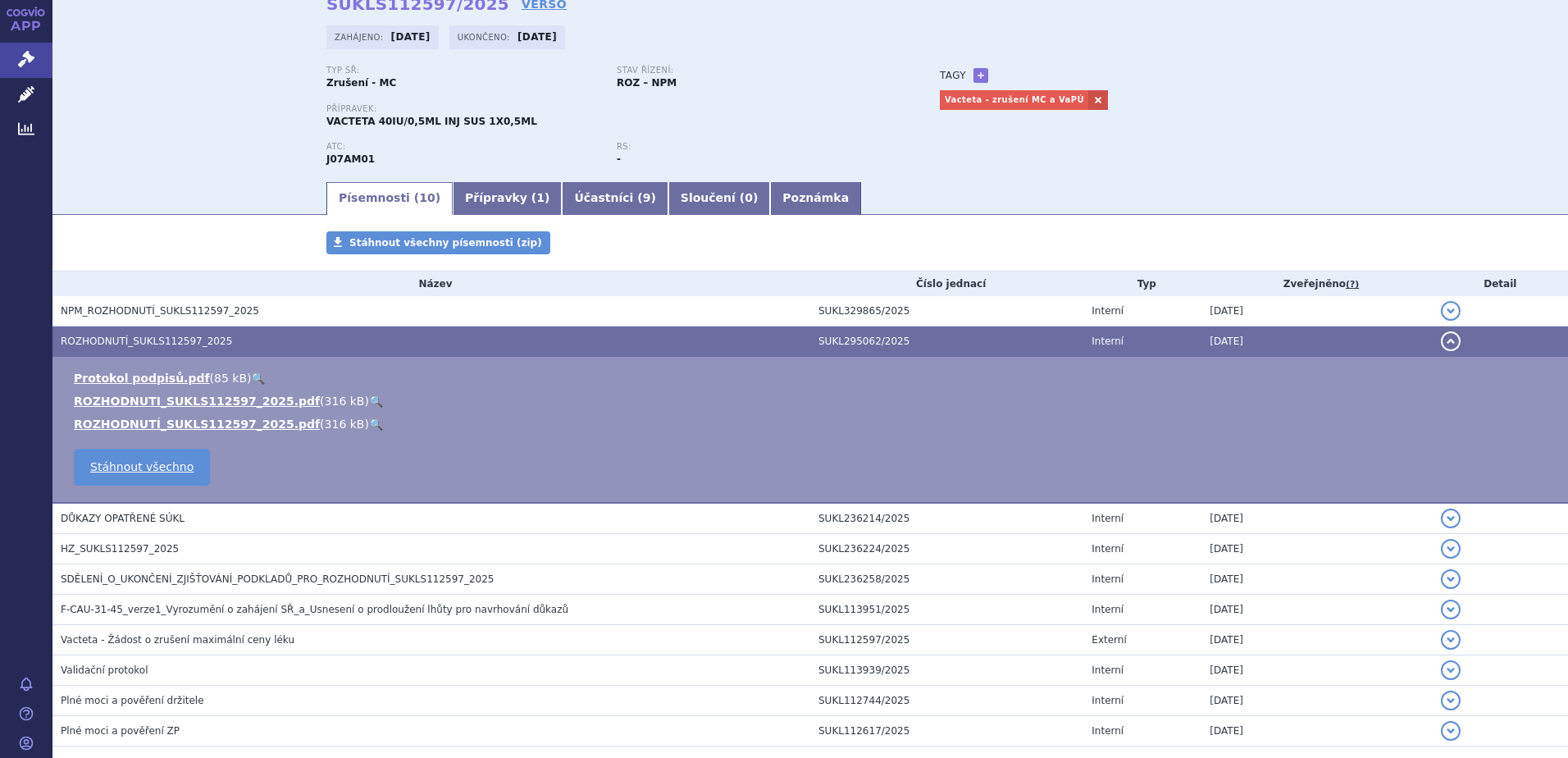
click at [370, 402] on link "🔍" at bounding box center [376, 401] width 14 height 13
